Goal: Information Seeking & Learning: Check status

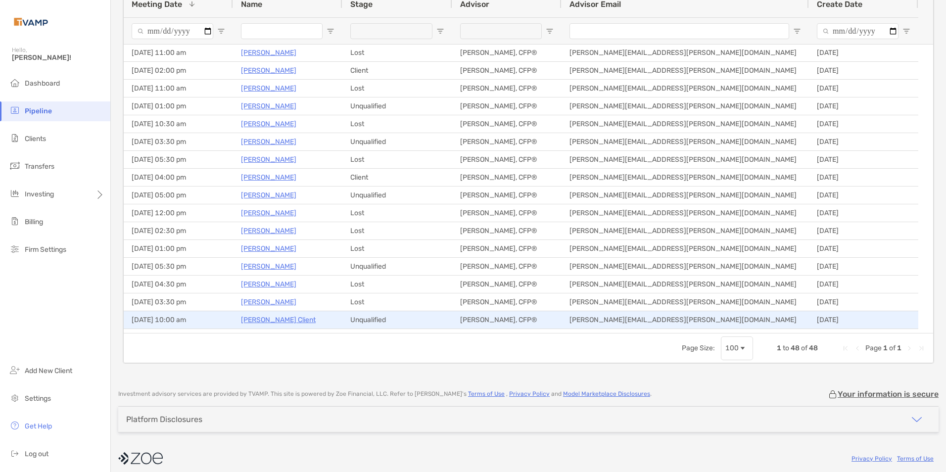
scroll to position [481, 0]
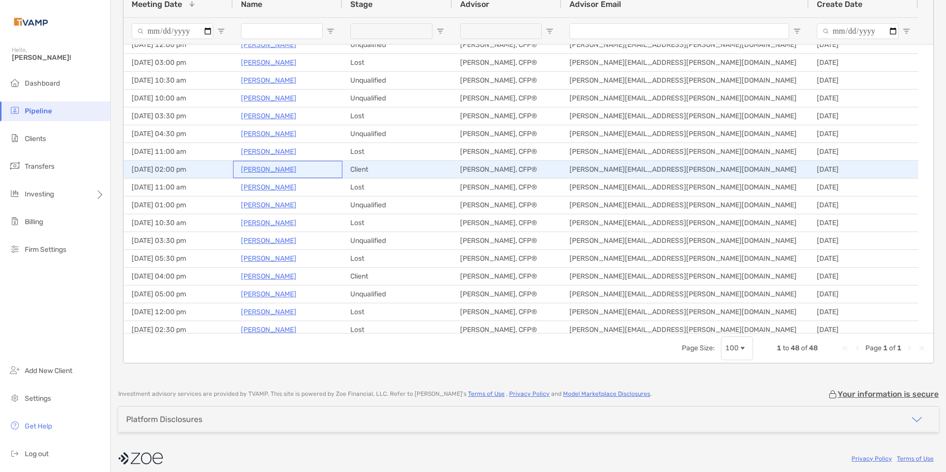
click at [281, 166] on p "[PERSON_NAME]" at bounding box center [268, 169] width 55 height 12
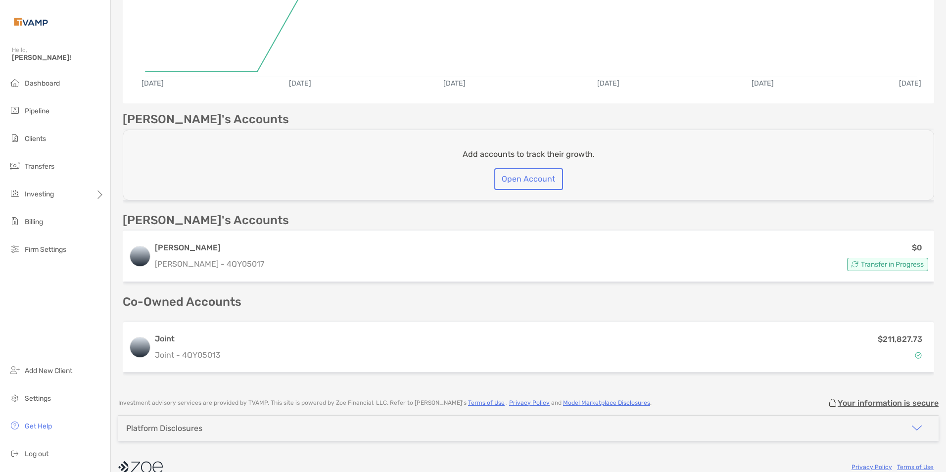
scroll to position [214, 0]
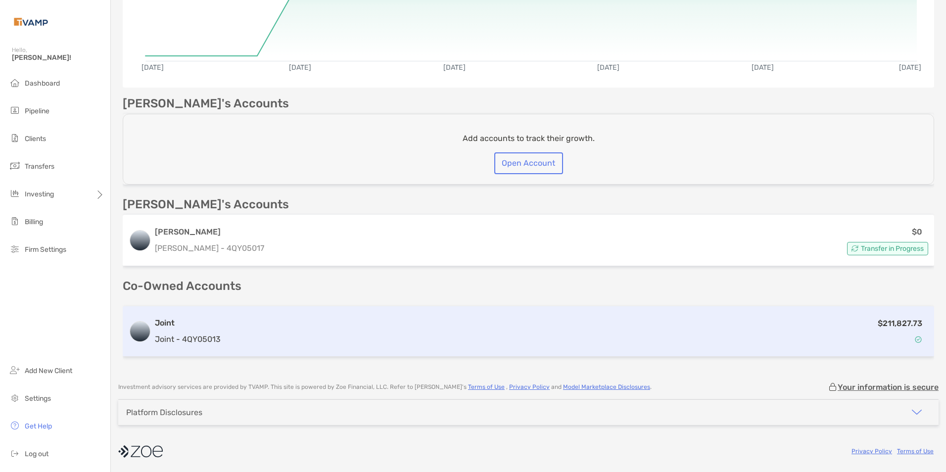
click at [358, 341] on div "$211,827.73" at bounding box center [577, 331] width 704 height 29
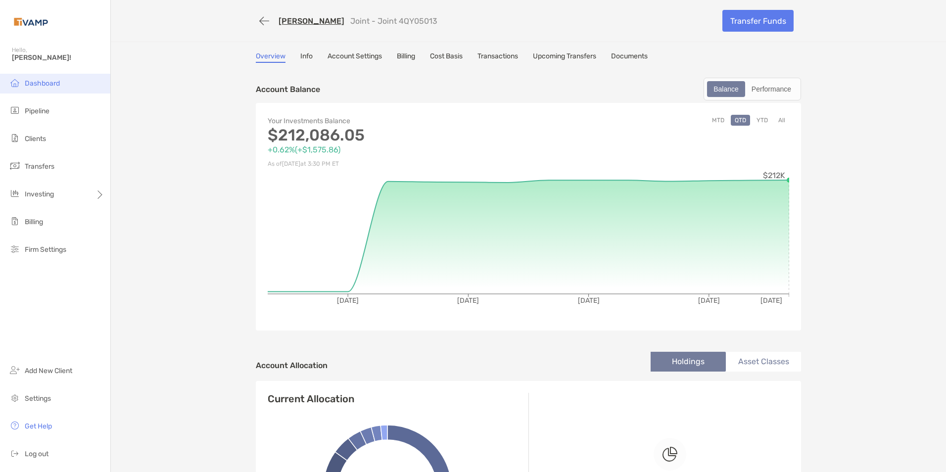
click at [47, 84] on span "Dashboard" at bounding box center [42, 83] width 35 height 8
